Goal: Book appointment/travel/reservation

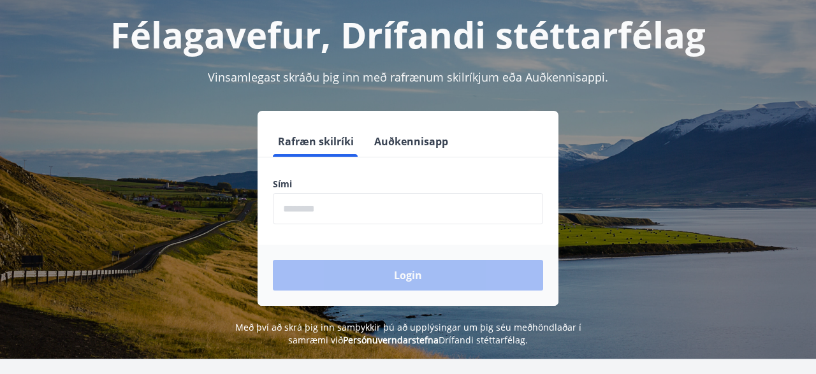
scroll to position [133, 0]
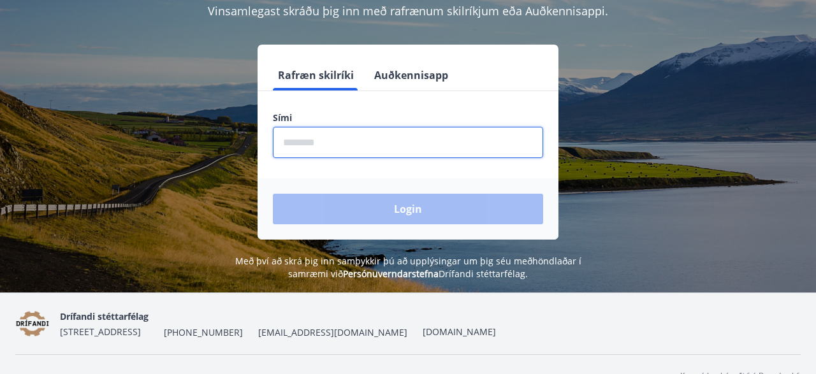
click at [309, 143] on input "phone" at bounding box center [408, 142] width 270 height 31
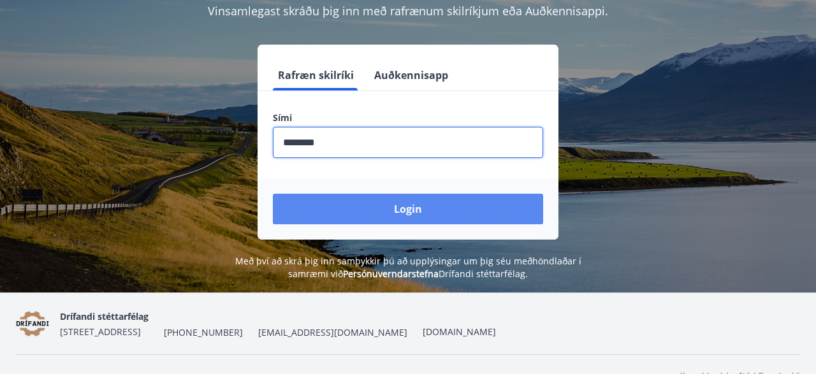
type input "********"
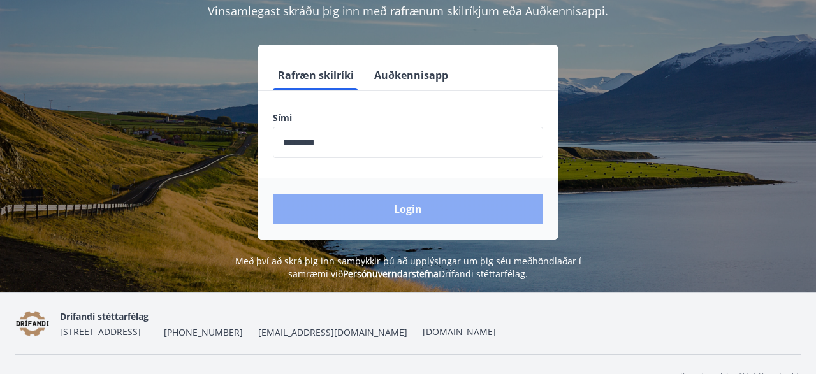
click at [439, 210] on button "Login" at bounding box center [408, 209] width 270 height 31
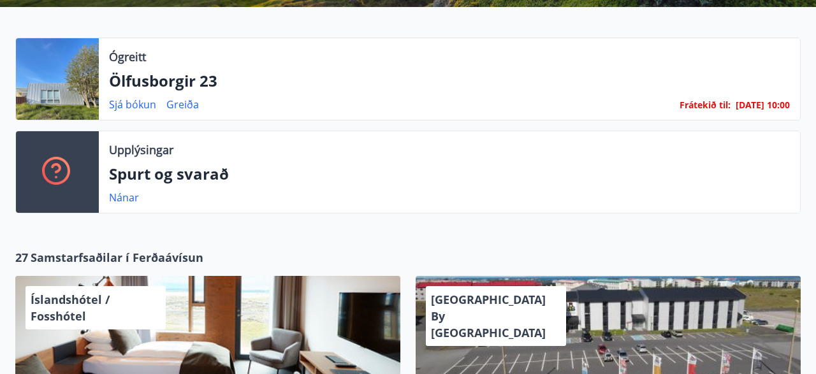
scroll to position [133, 0]
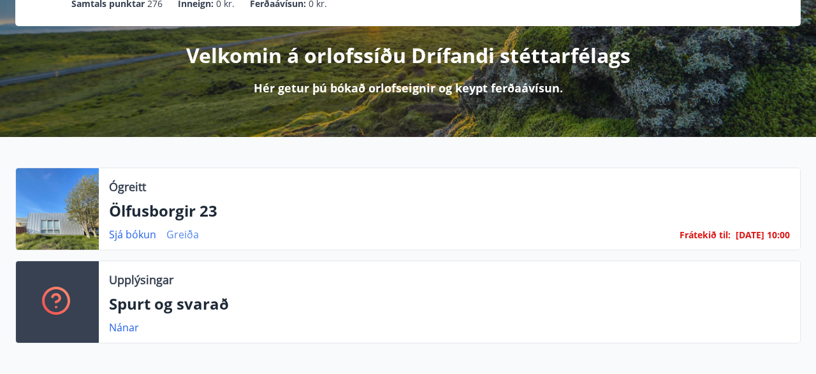
click at [180, 235] on link "Greiða" at bounding box center [182, 235] width 33 height 14
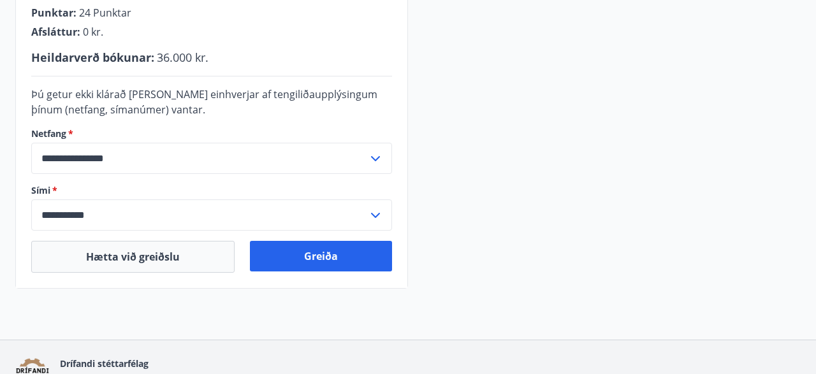
scroll to position [398, 0]
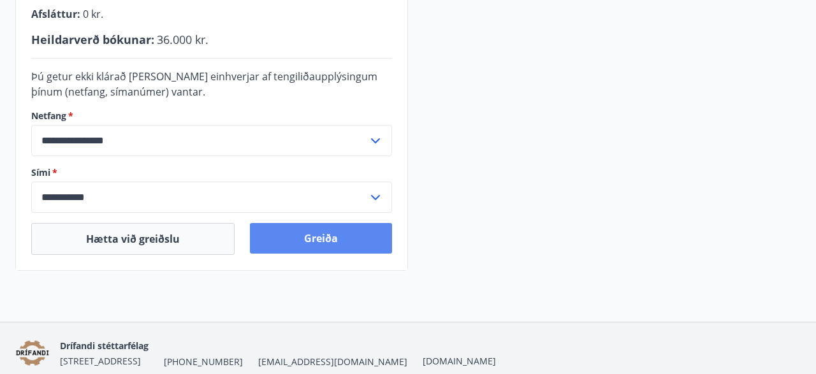
click at [308, 240] on button "Greiða" at bounding box center [321, 238] width 142 height 31
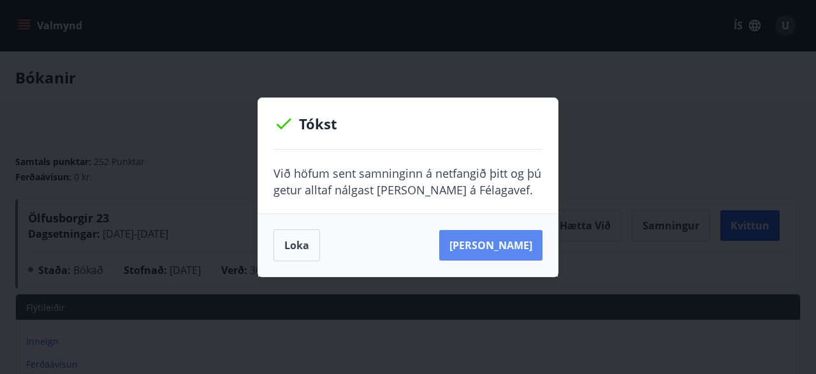
click at [501, 243] on button "[PERSON_NAME]" at bounding box center [490, 245] width 103 height 31
click at [294, 249] on button "Loka" at bounding box center [296, 245] width 47 height 32
